Goal: Task Accomplishment & Management: Manage account settings

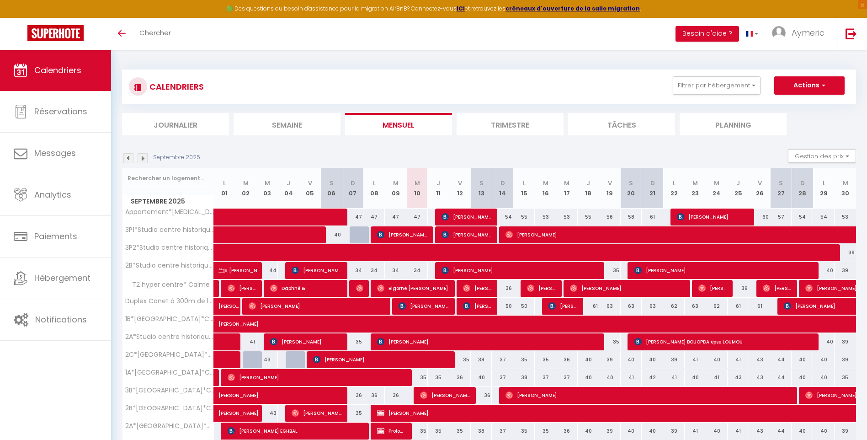
select select
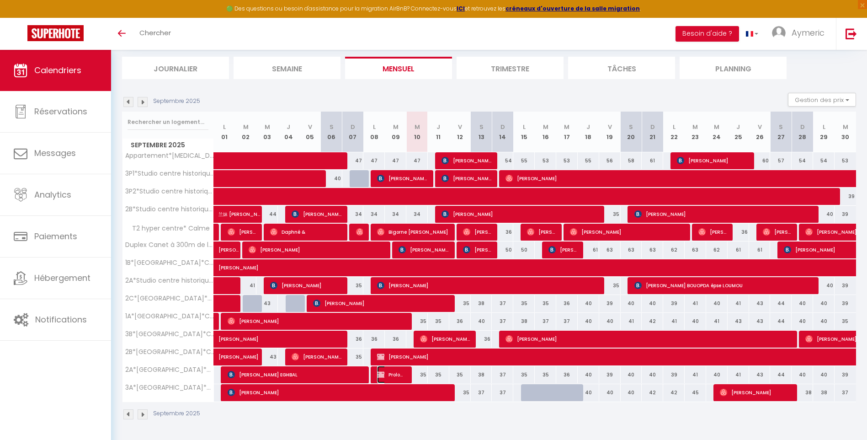
click at [395, 370] on span "Prolongation Parisa" at bounding box center [391, 374] width 29 height 17
select select "OK"
select select "KO"
select select "0"
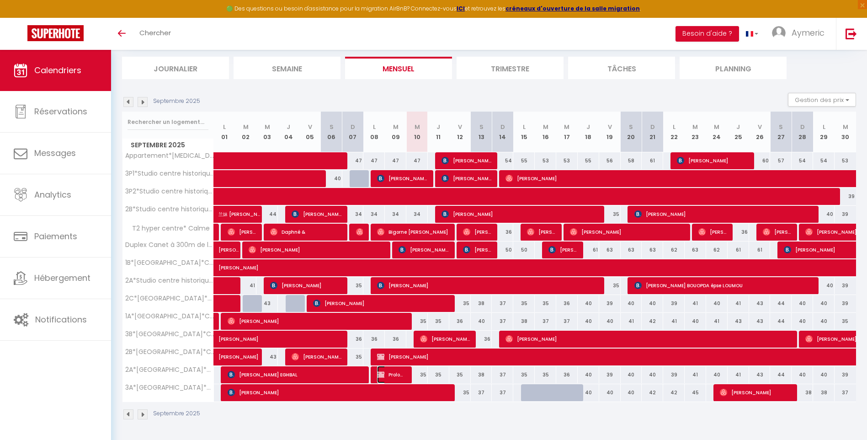
select select "1"
select select
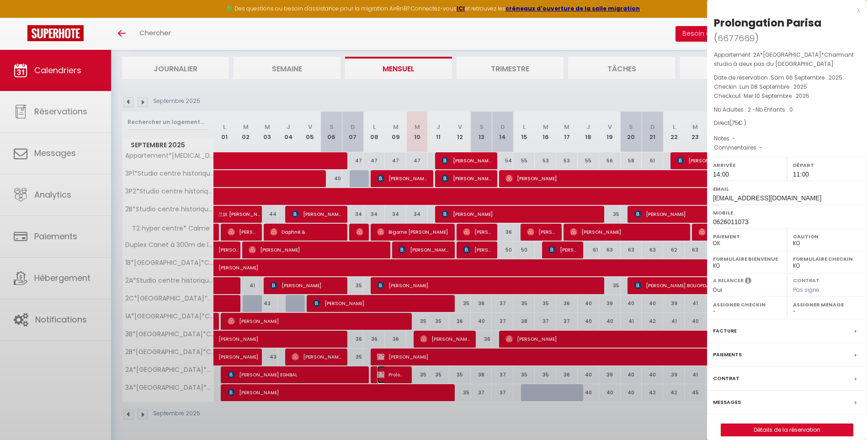
select select "28033"
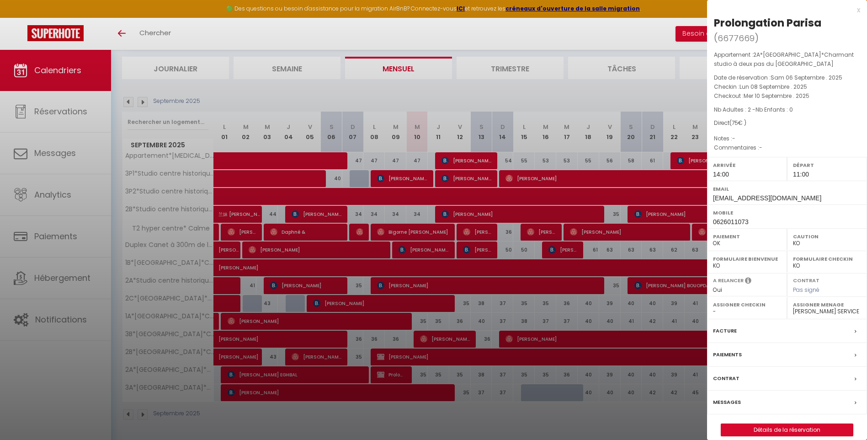
click at [257, 376] on div at bounding box center [433, 220] width 867 height 440
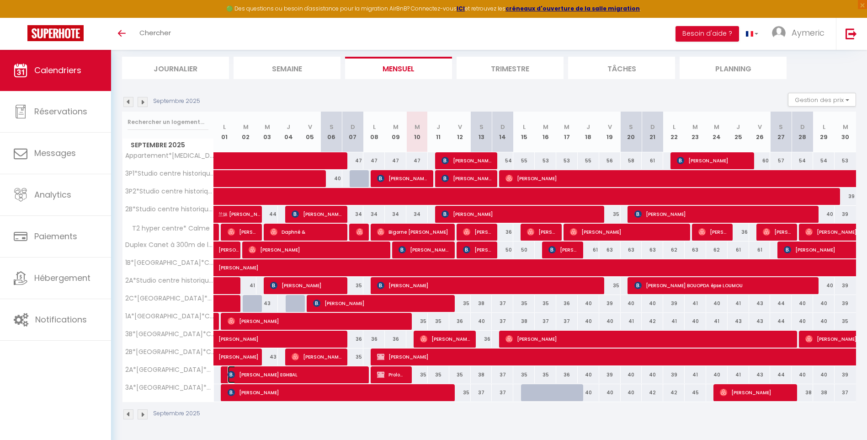
click at [272, 376] on span "[PERSON_NAME] EGHBAL" at bounding box center [296, 374] width 136 height 17
select select "OK"
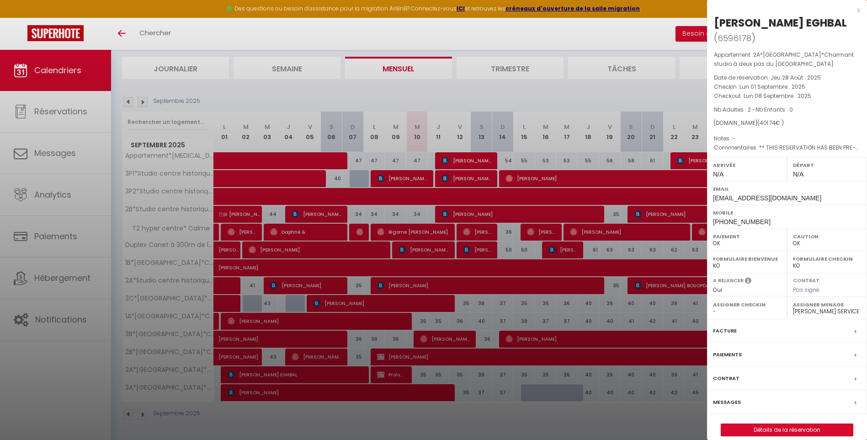
click at [724, 350] on label "Paiements" at bounding box center [727, 355] width 29 height 10
